Goal: Task Accomplishment & Management: Manage account settings

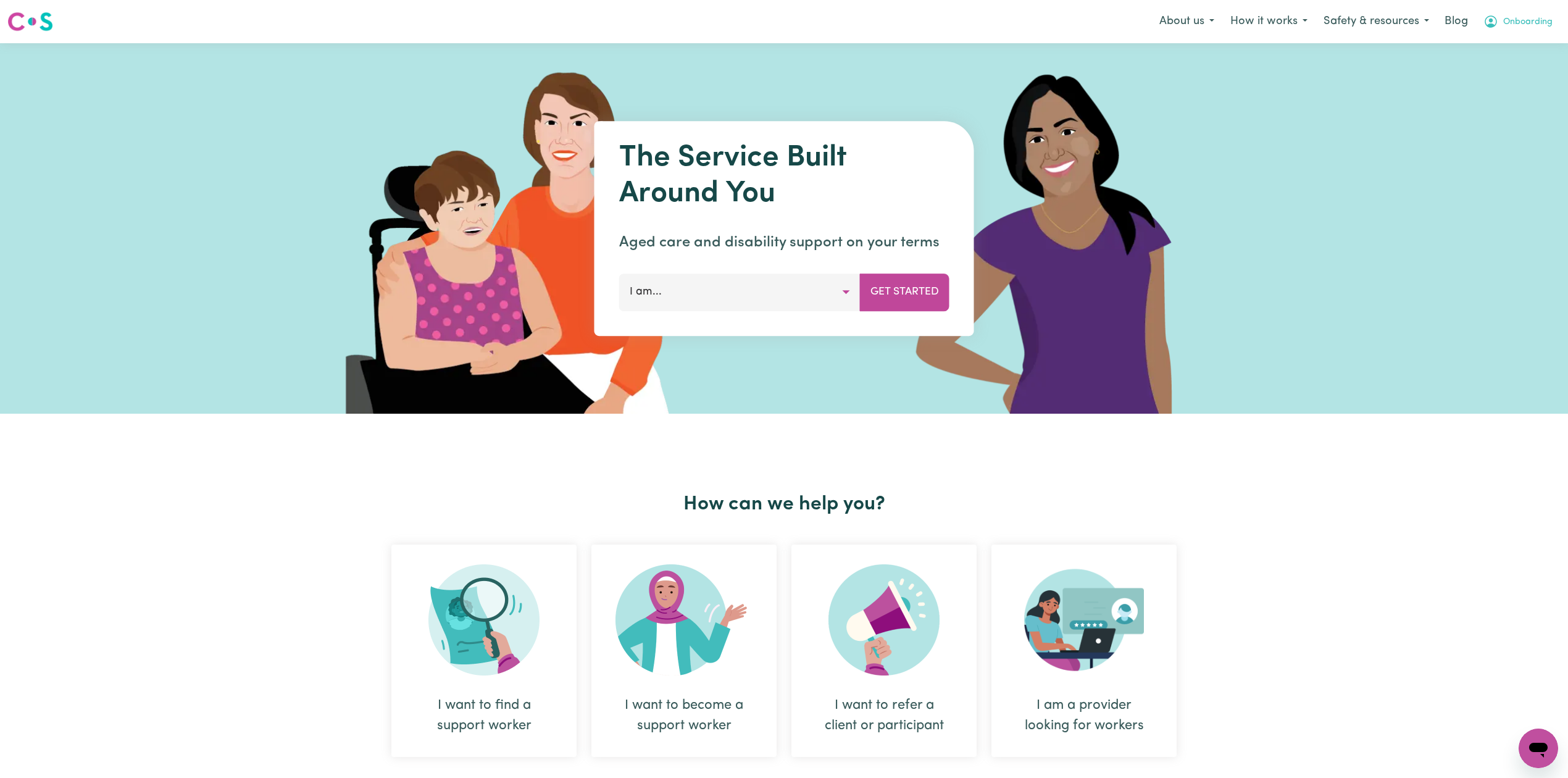
click at [1540, 17] on span "Onboarding" at bounding box center [1527, 22] width 50 height 13
drag, startPoint x: 1506, startPoint y: 68, endPoint x: 1516, endPoint y: 65, distance: 10.4
click at [1506, 68] on link "Logout" at bounding box center [1511, 71] width 97 height 24
click at [1537, 22] on link "Login" at bounding box center [1538, 22] width 42 height 27
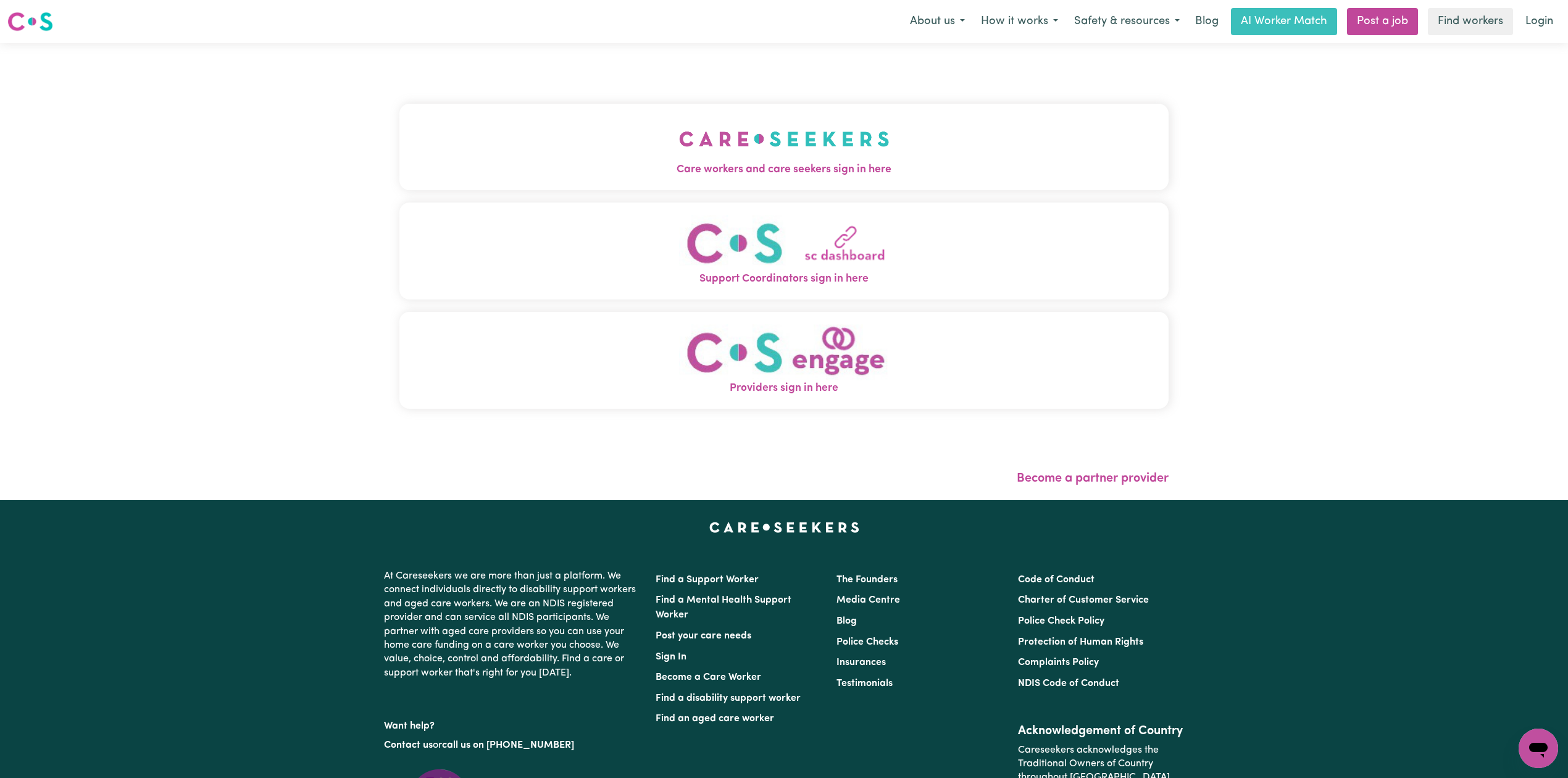
click at [624, 134] on button "Care workers and care seekers sign in here" at bounding box center [784, 147] width 769 height 86
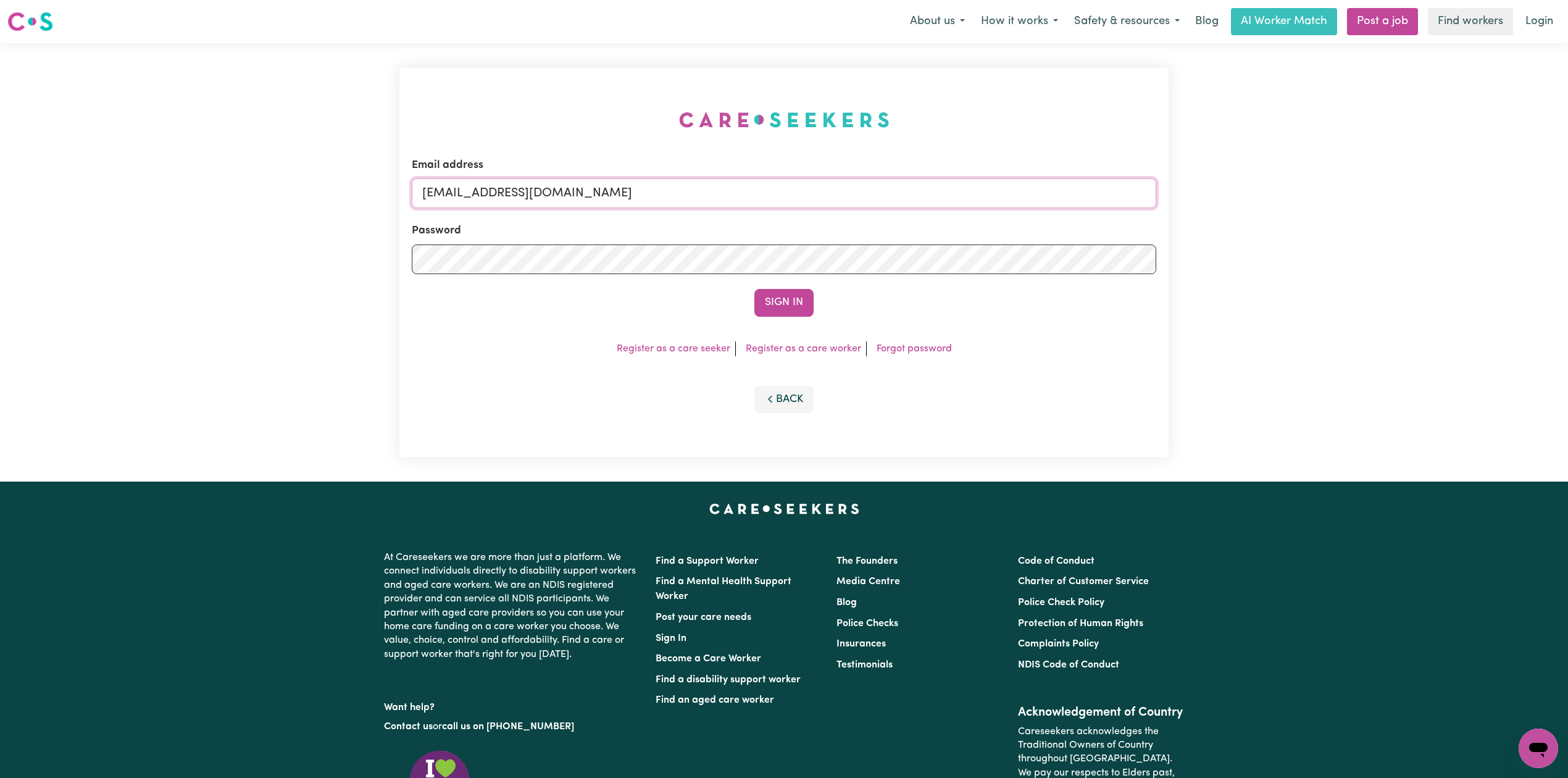
click at [650, 203] on input "[EMAIL_ADDRESS][DOMAIN_NAME]" at bounding box center [784, 193] width 745 height 30
drag, startPoint x: 485, startPoint y: 186, endPoint x: 788, endPoint y: 186, distance: 303.0
click at [788, 186] on input "Superuser~[EMAIL_ADDRESS][DOMAIN_NAME]" at bounding box center [784, 193] width 745 height 30
type input "Superuser~[EMAIL_ADDRESS][DOMAIN_NAME]"
drag, startPoint x: 778, startPoint y: 307, endPoint x: 793, endPoint y: 309, distance: 15.1
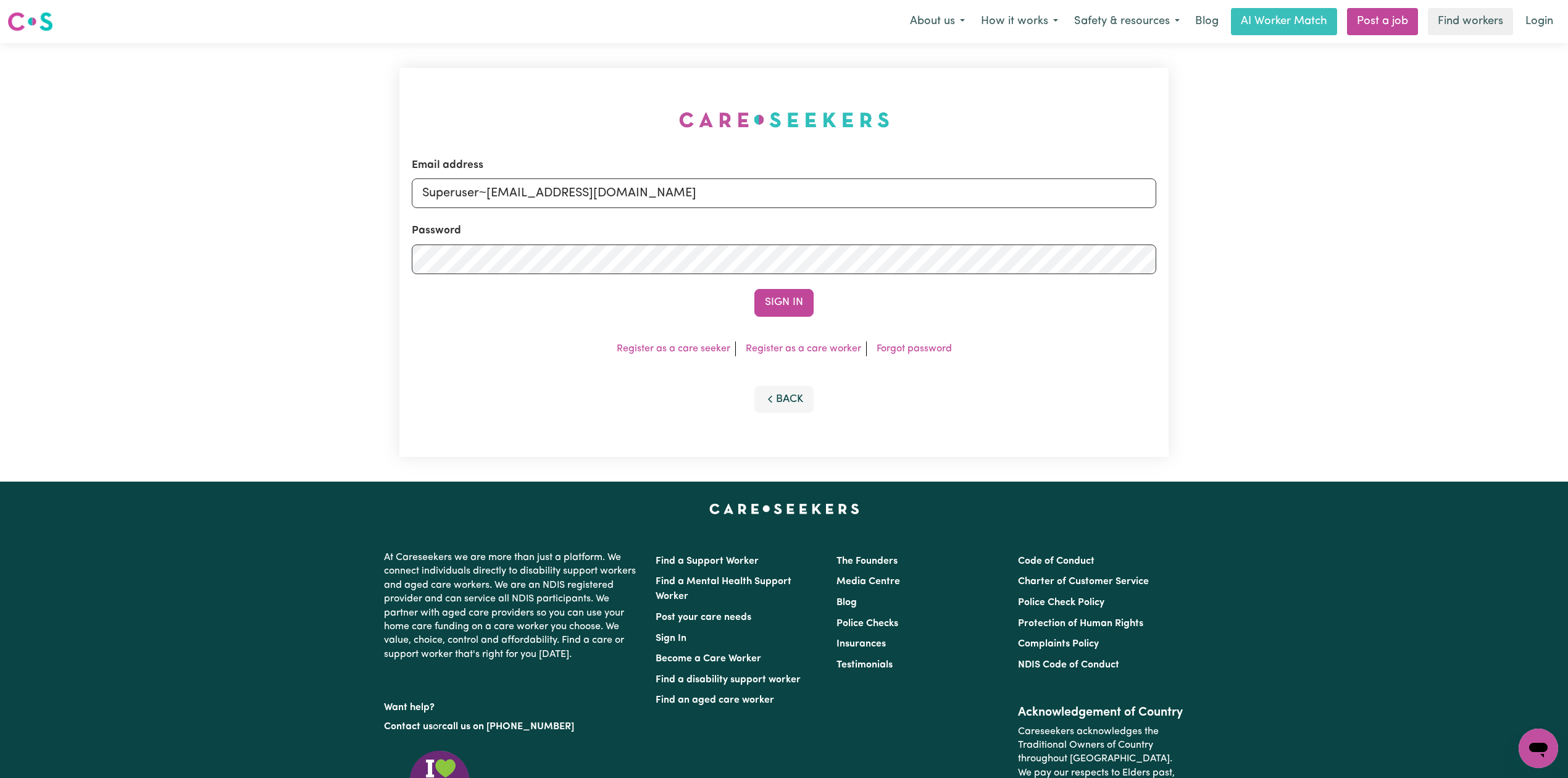
click at [782, 309] on button "Sign In" at bounding box center [784, 302] width 59 height 27
